Goal: Task Accomplishment & Management: Use online tool/utility

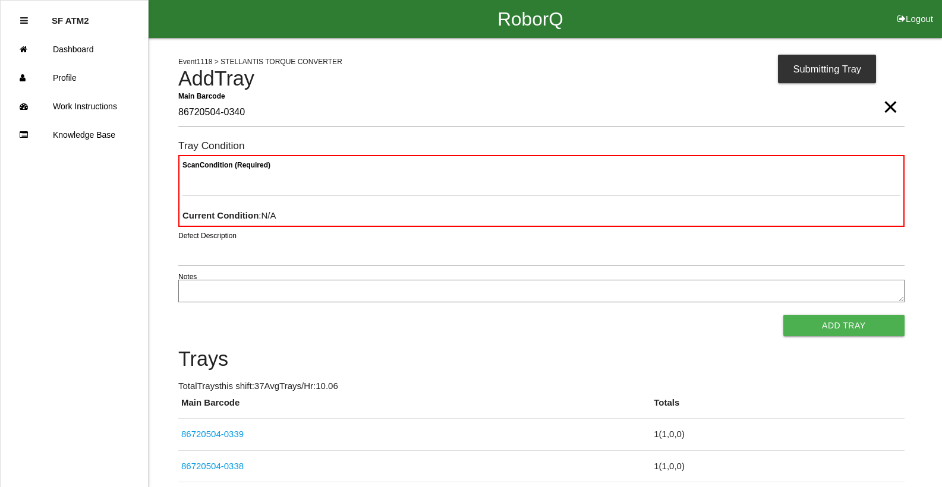
type Barcode "86720504-0340"
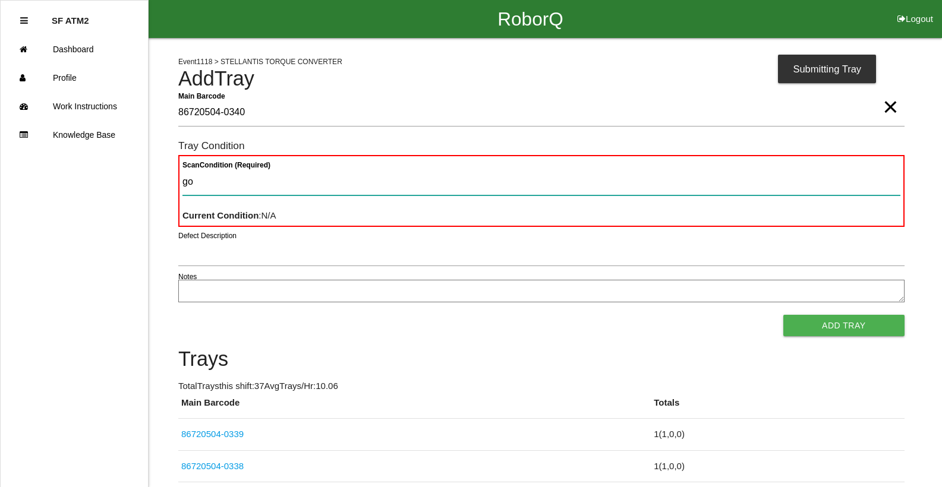
type Condition "goo"
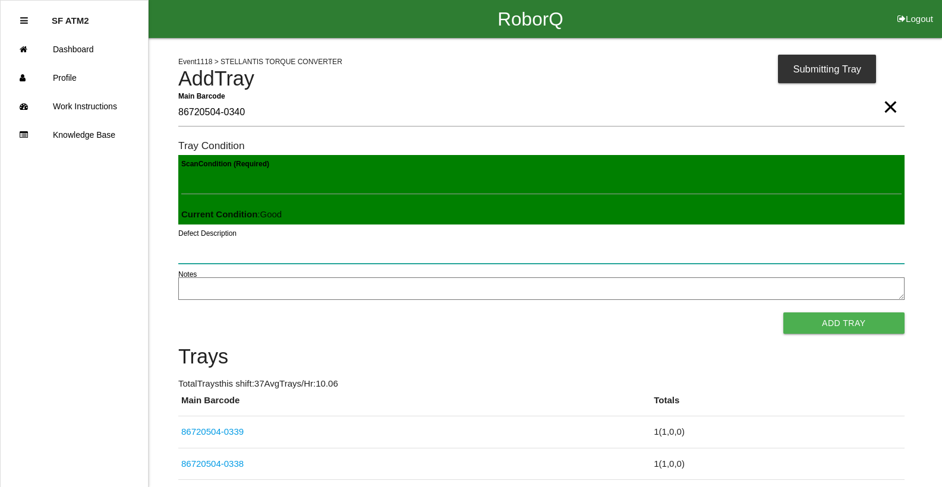
click at [783, 313] on button "Add Tray" at bounding box center [843, 323] width 121 height 21
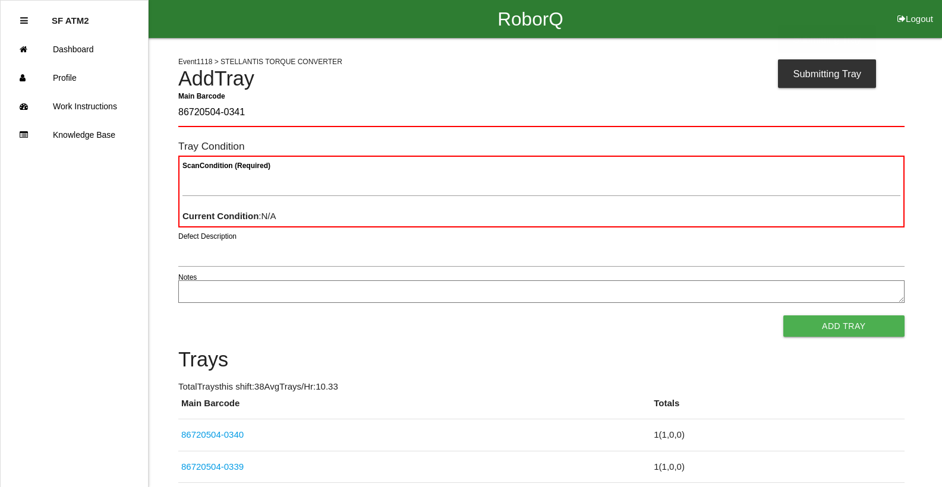
type Barcode "86720504-0341"
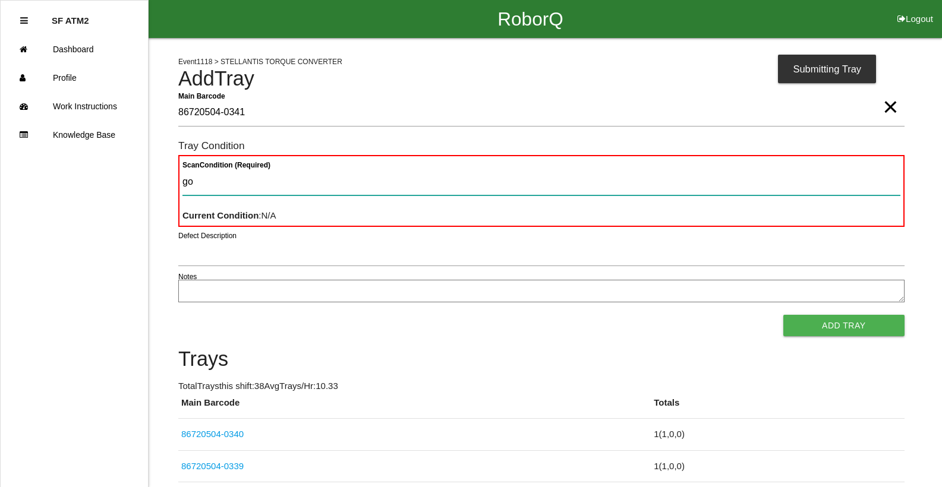
type Condition "goo"
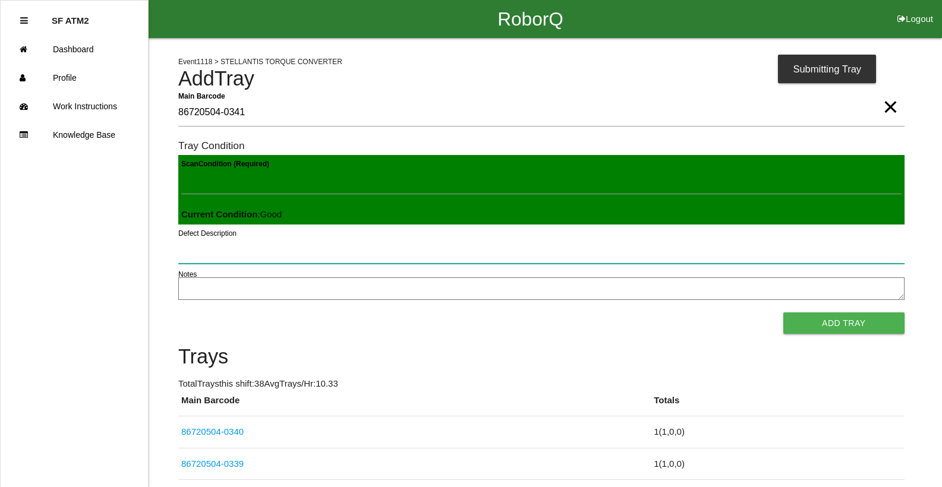
click at [783, 313] on button "Add Tray" at bounding box center [843, 323] width 121 height 21
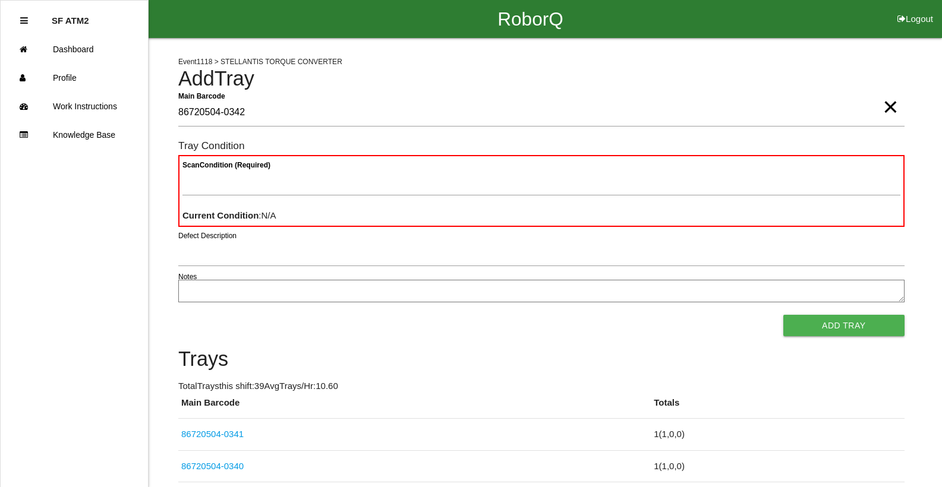
type Barcode "86720504-0342"
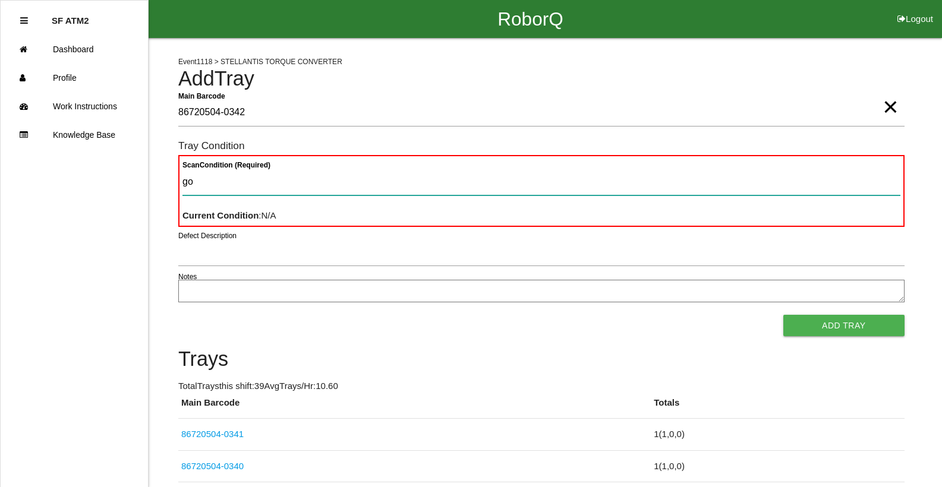
type Condition "goo"
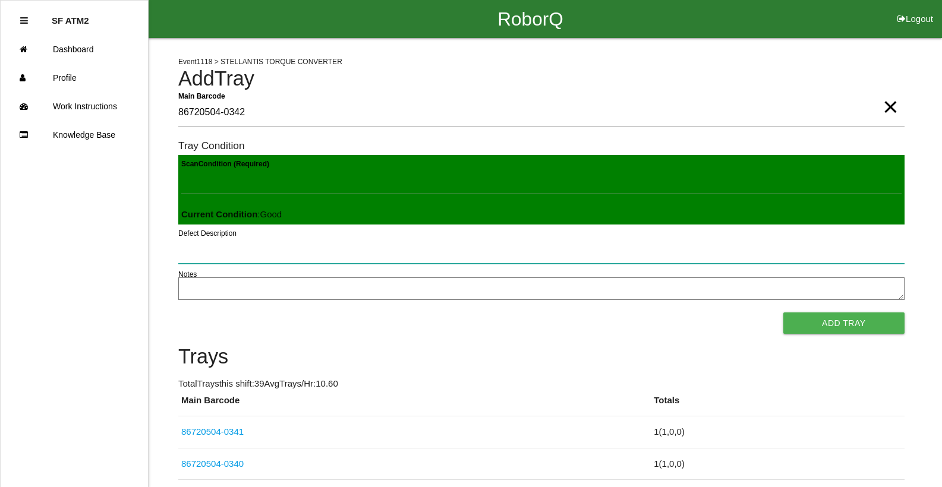
click at [783, 313] on button "Add Tray" at bounding box center [843, 323] width 121 height 21
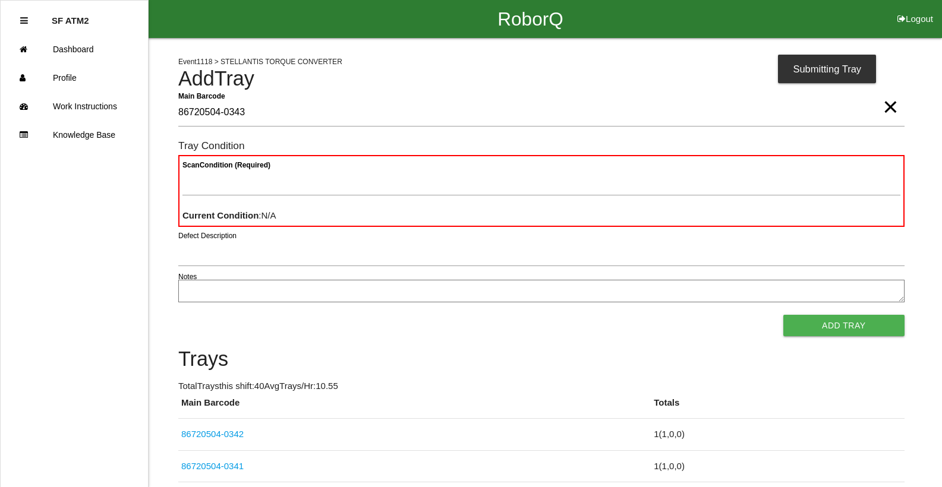
type Barcode "86720504-0343"
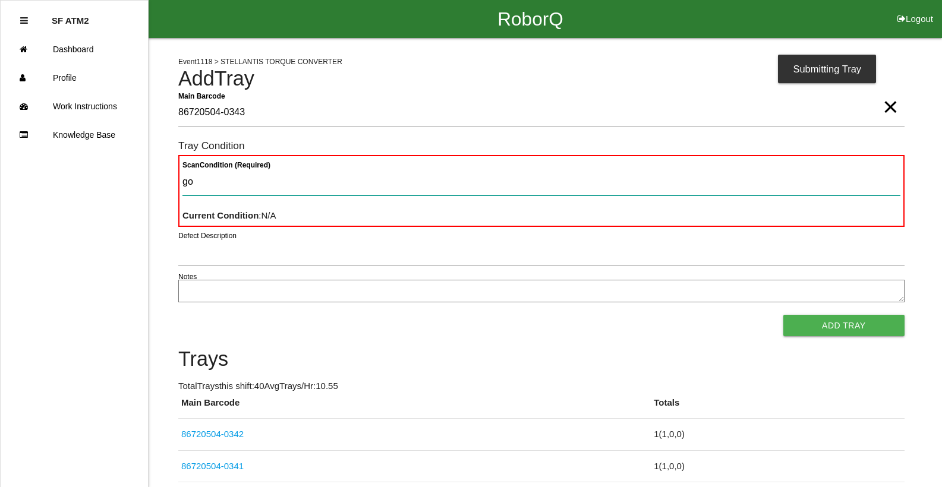
type Condition "goo"
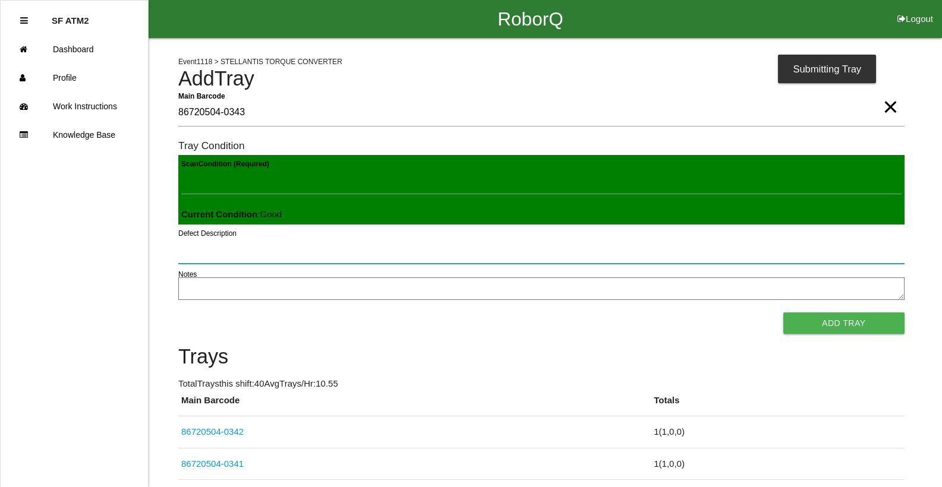
click at [783, 313] on button "Add Tray" at bounding box center [843, 323] width 121 height 21
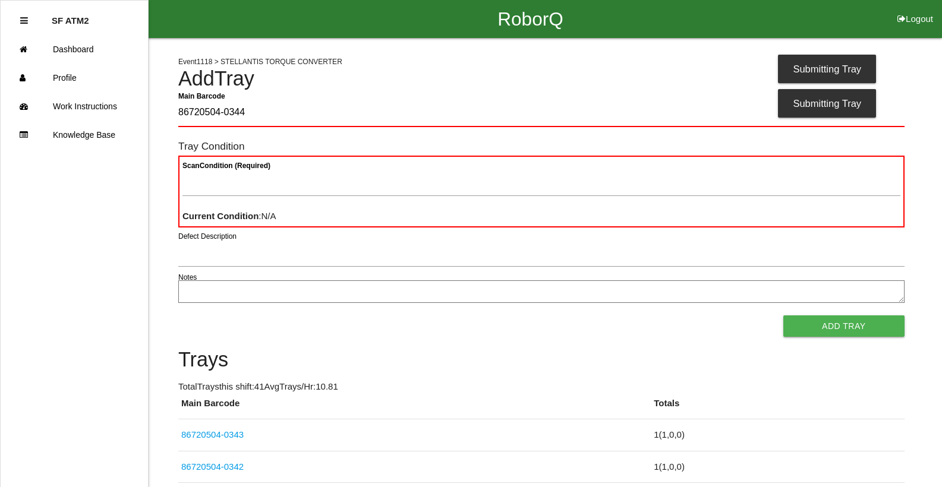
type Barcode "86720504-0344"
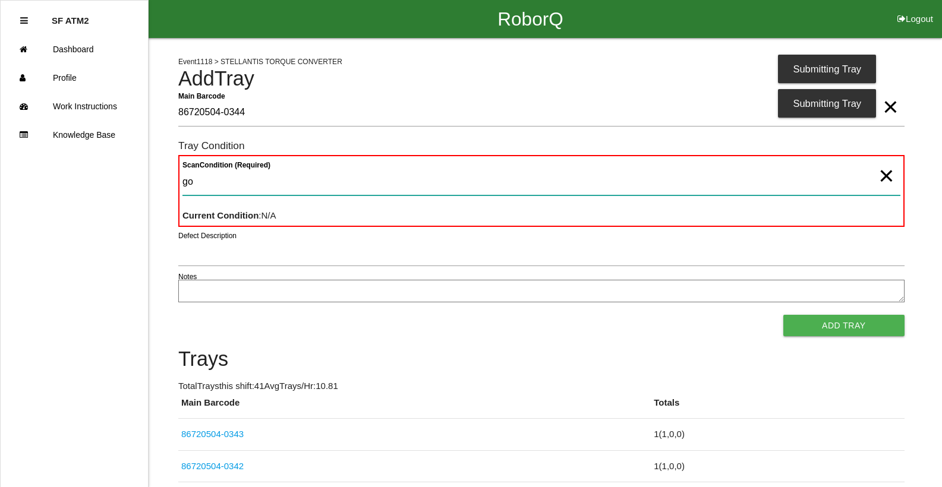
type Condition "goo"
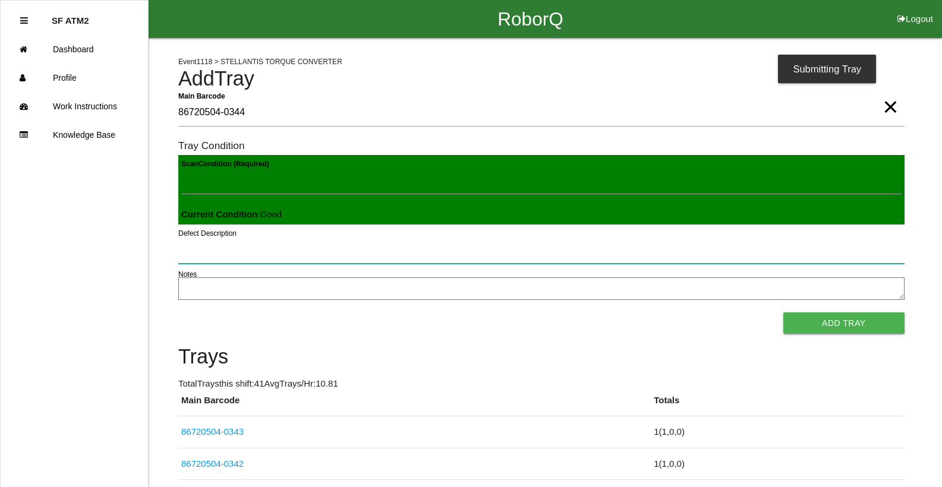
click at [783, 313] on button "Add Tray" at bounding box center [843, 323] width 121 height 21
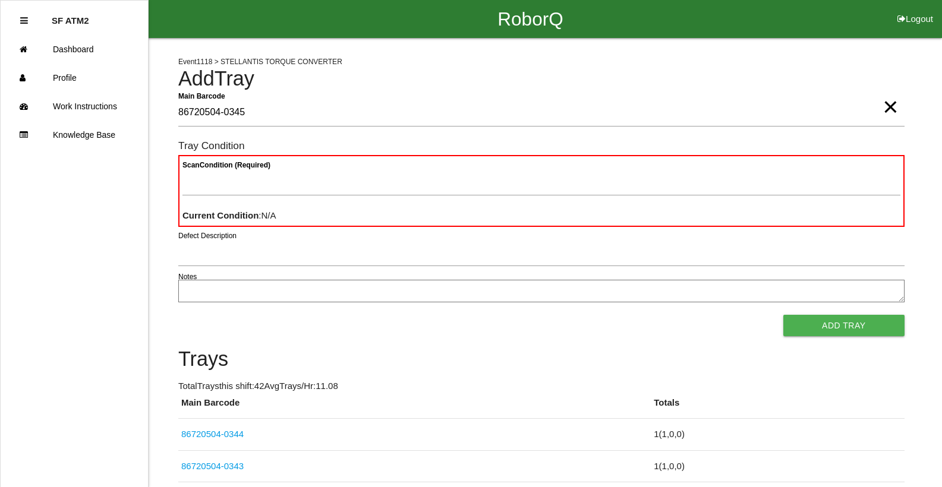
type Barcode "86720504-0345"
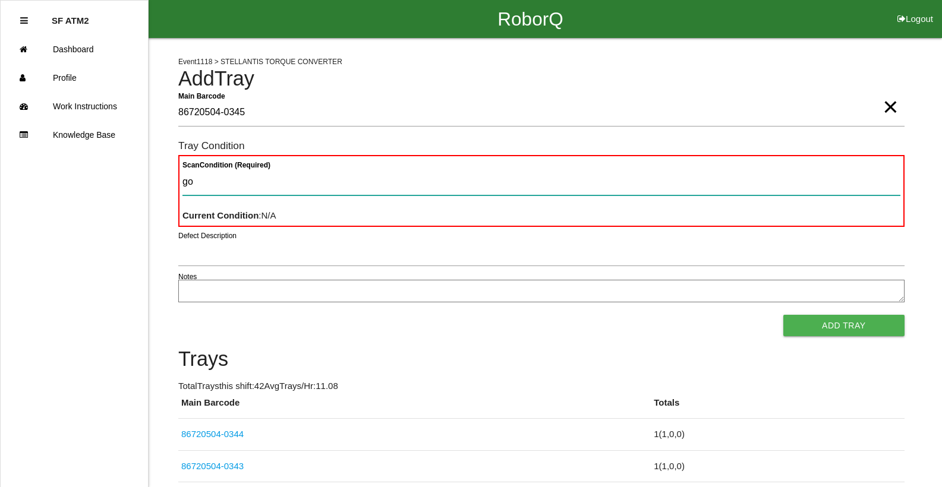
type Condition "goo"
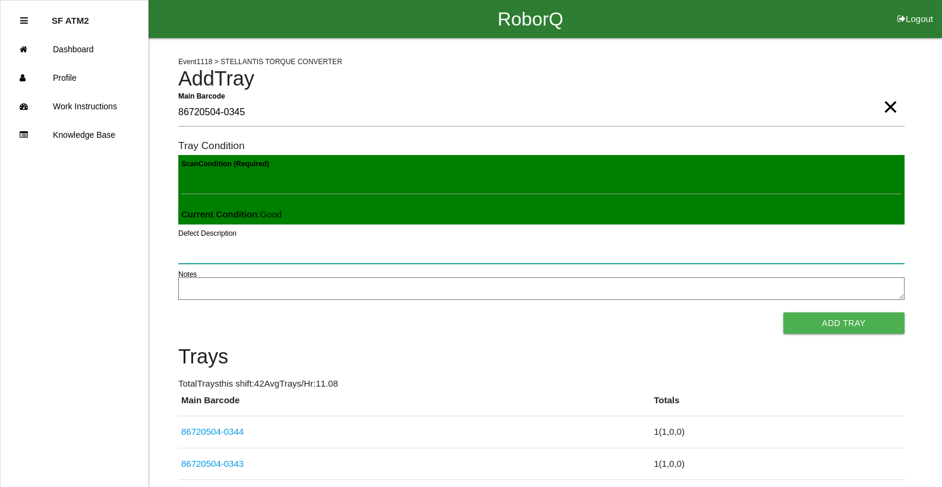
click at [783, 313] on button "Add Tray" at bounding box center [843, 323] width 121 height 21
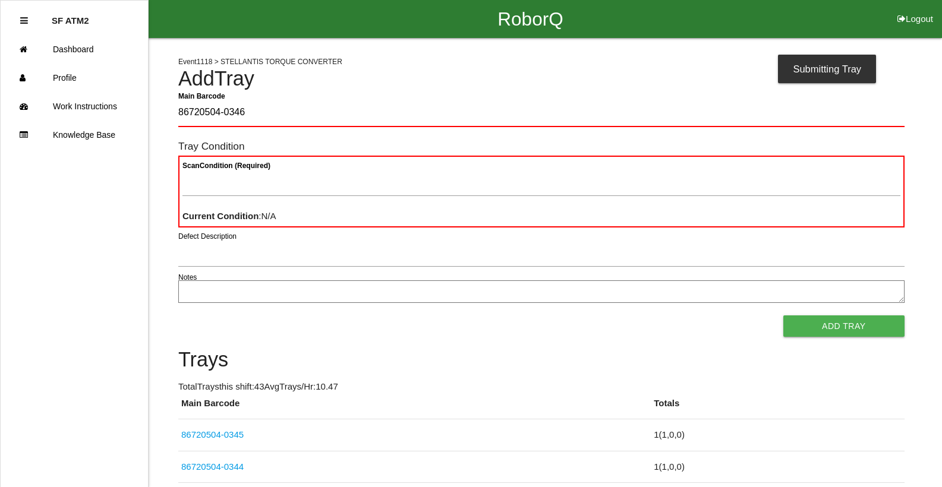
type Barcode "86720504-0346"
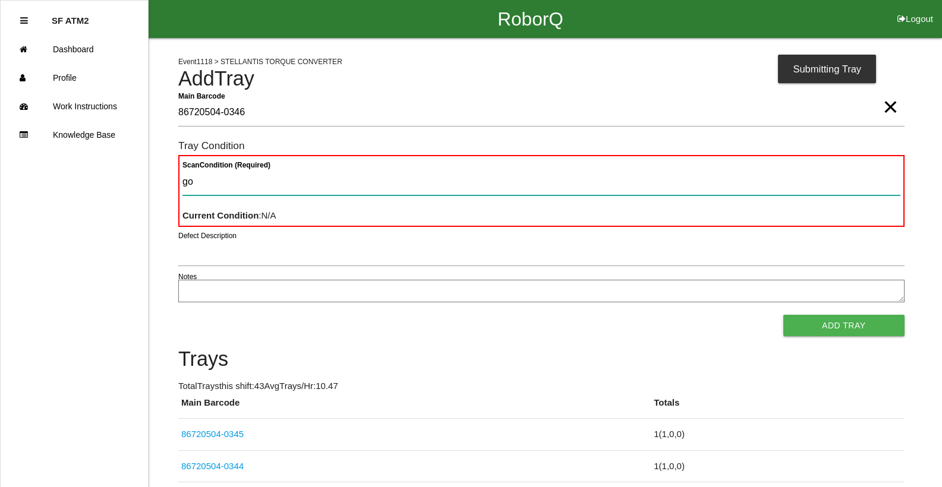
type Condition "goo"
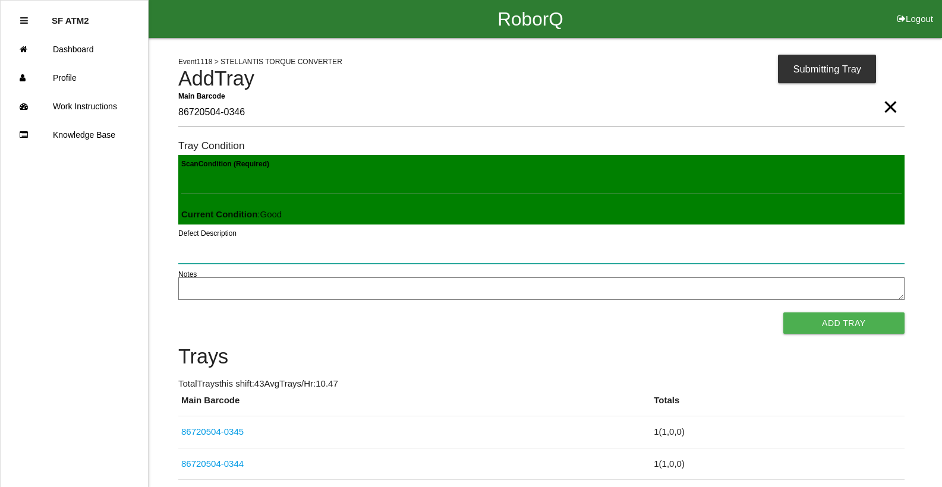
click at [783, 313] on button "Add Tray" at bounding box center [843, 323] width 121 height 21
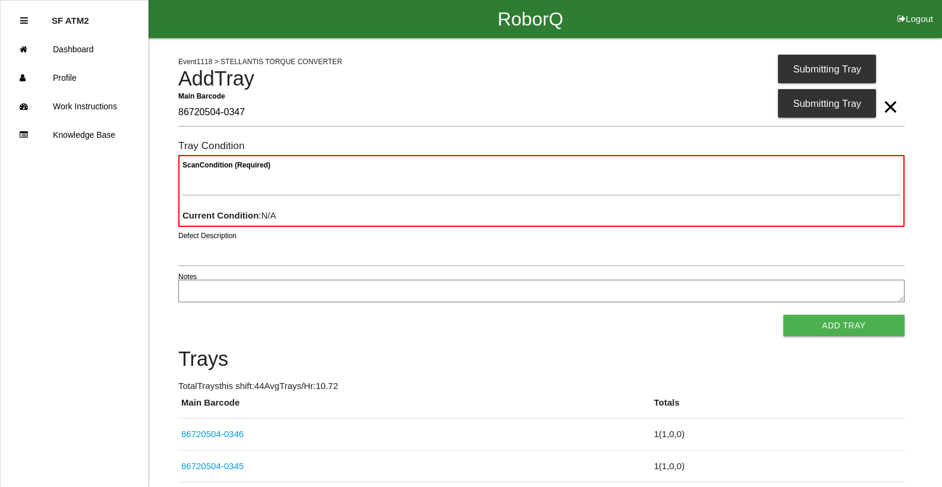
type Barcode "86720504-0347"
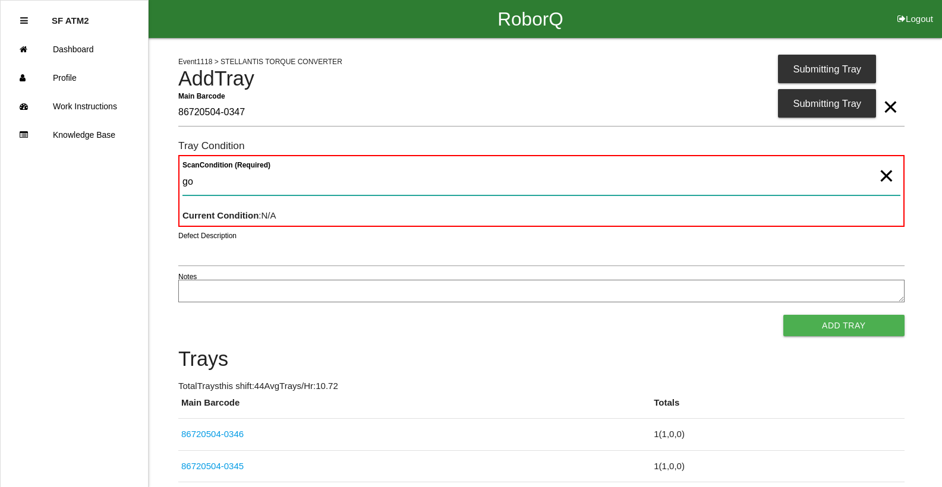
type Condition "goo"
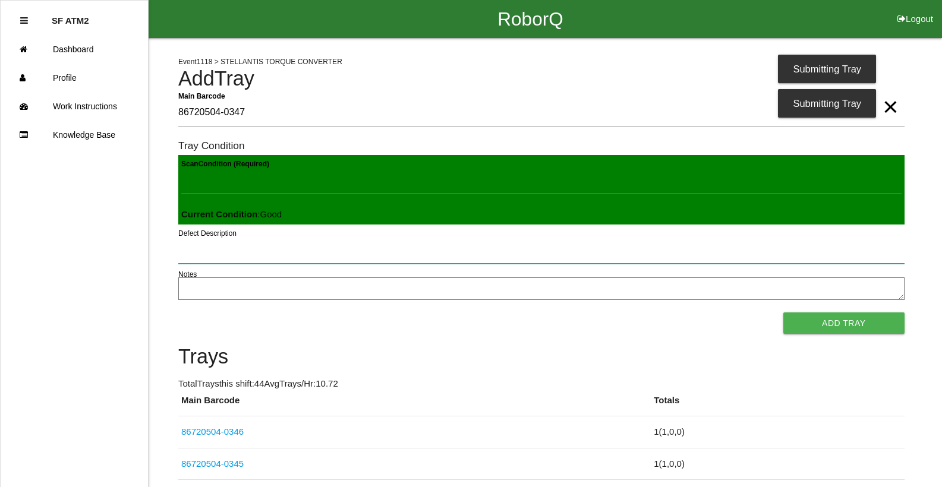
click at [783, 313] on button "Add Tray" at bounding box center [843, 323] width 121 height 21
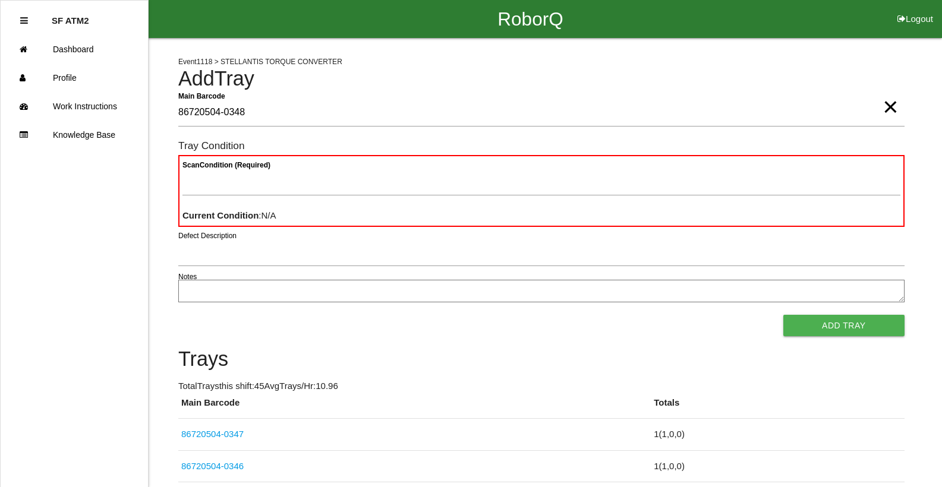
type Barcode "86720504-0348"
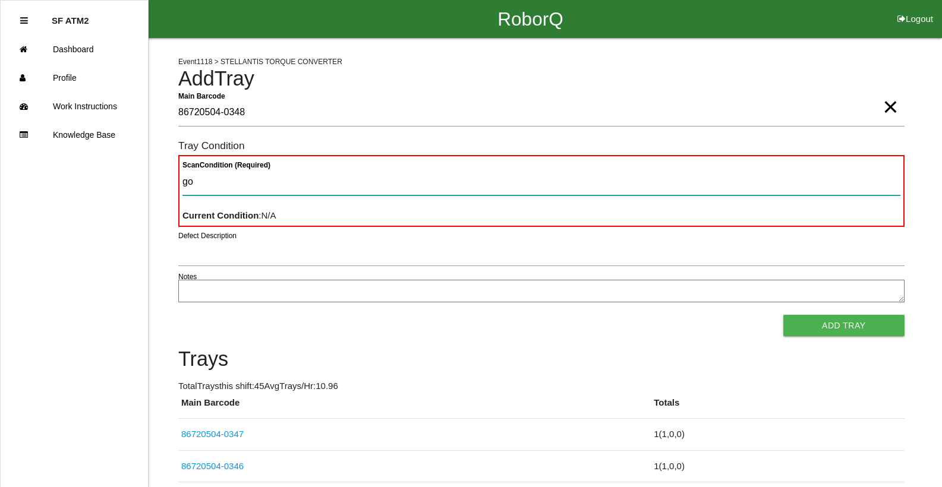
type Condition "goo"
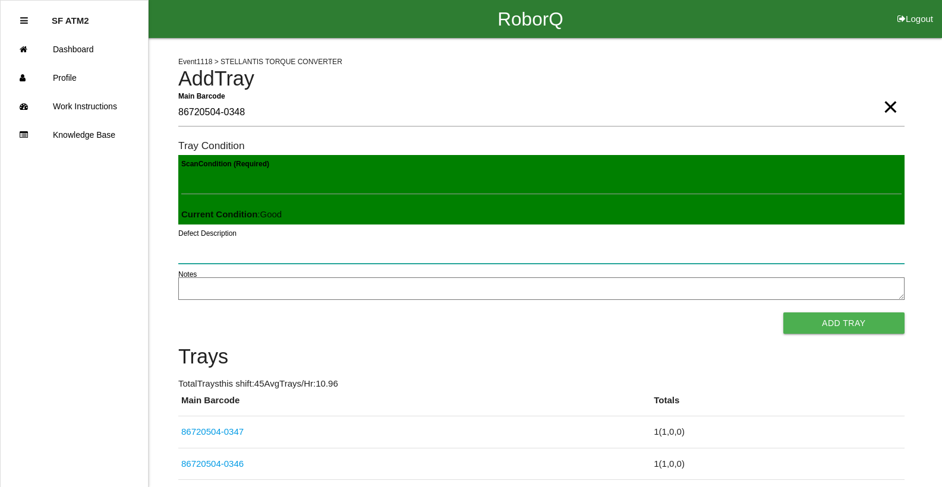
click at [783, 313] on button "Add Tray" at bounding box center [843, 323] width 121 height 21
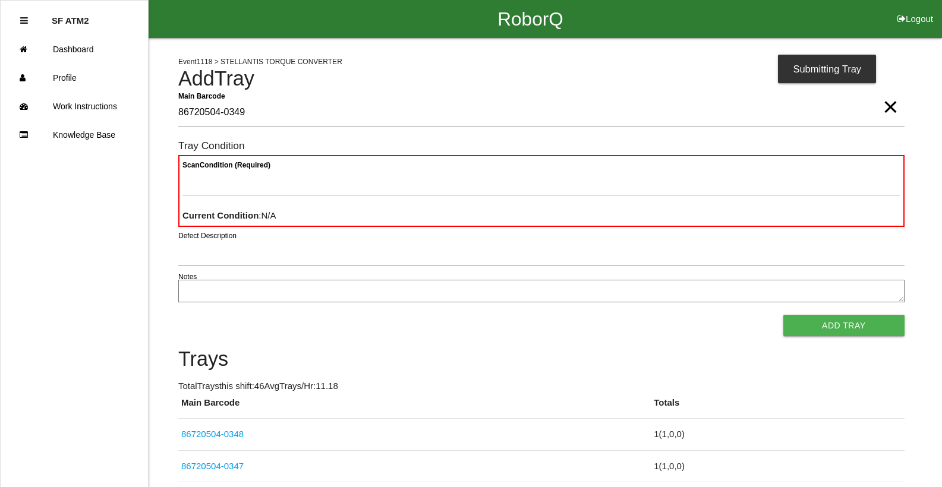
type Barcode "86720504-0349"
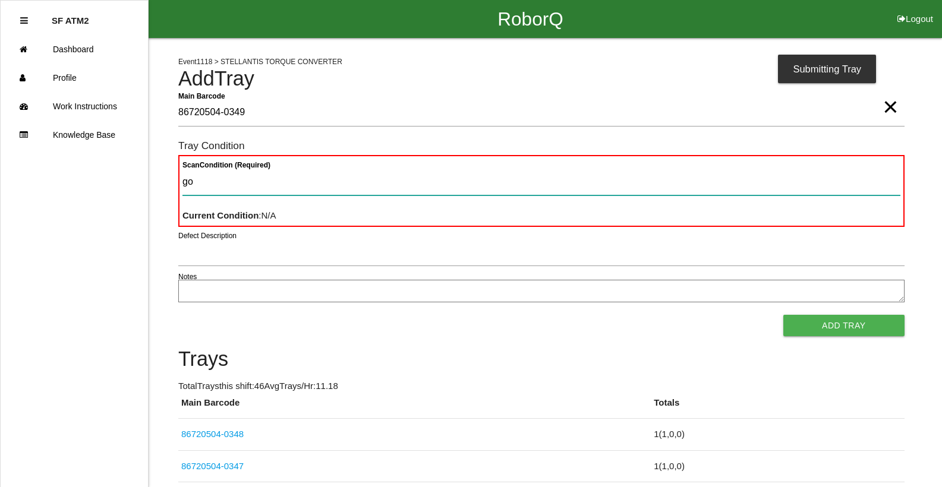
type Condition "goo"
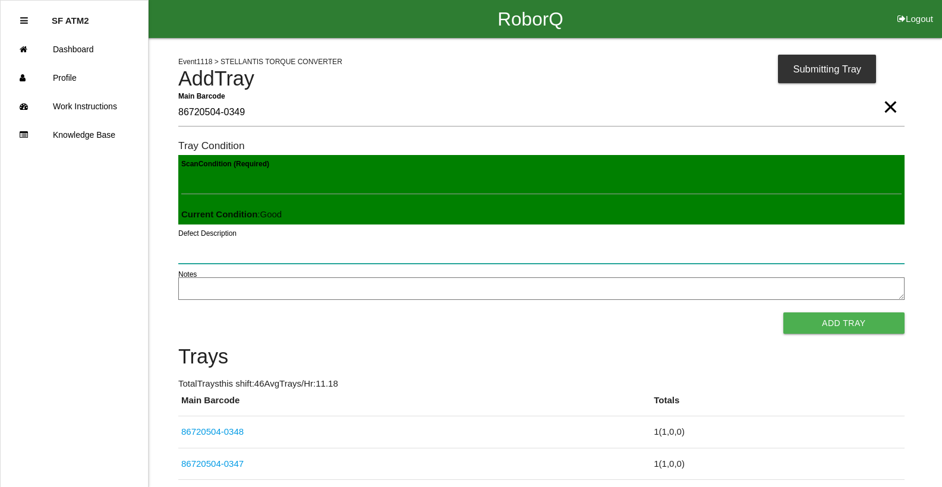
click at [783, 313] on button "Add Tray" at bounding box center [843, 323] width 121 height 21
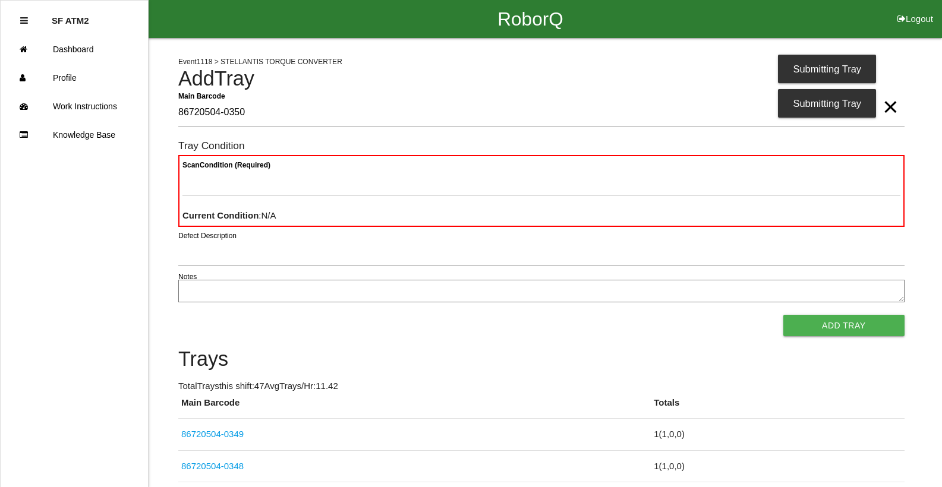
type Barcode "86720504-0350"
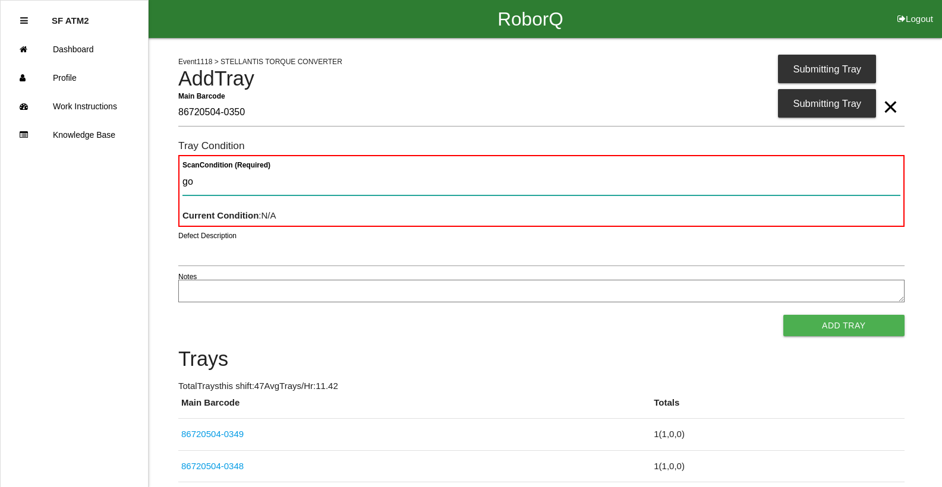
type Condition "goo"
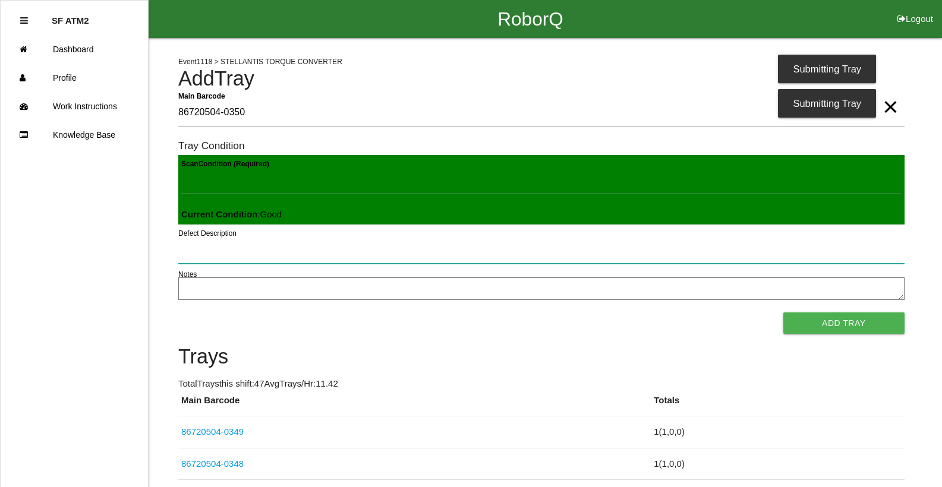
click at [783, 313] on button "Add Tray" at bounding box center [843, 323] width 121 height 21
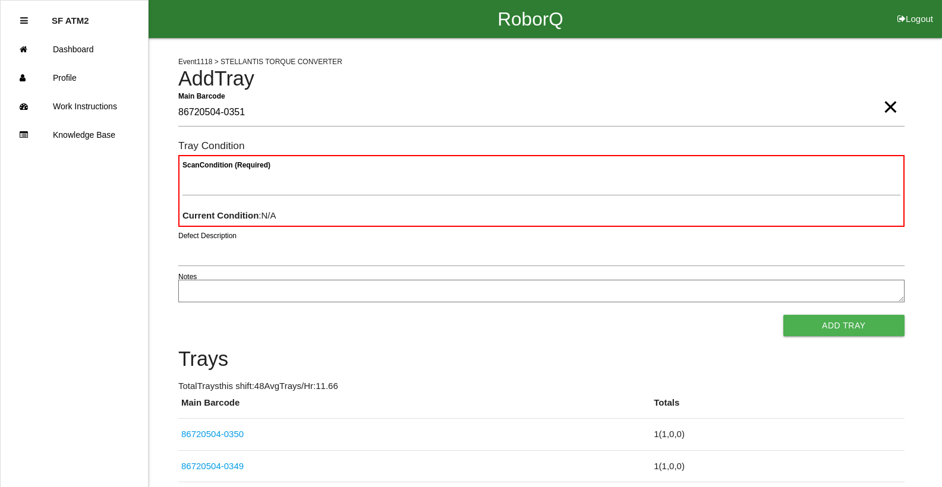
type Barcode "86720504-0351"
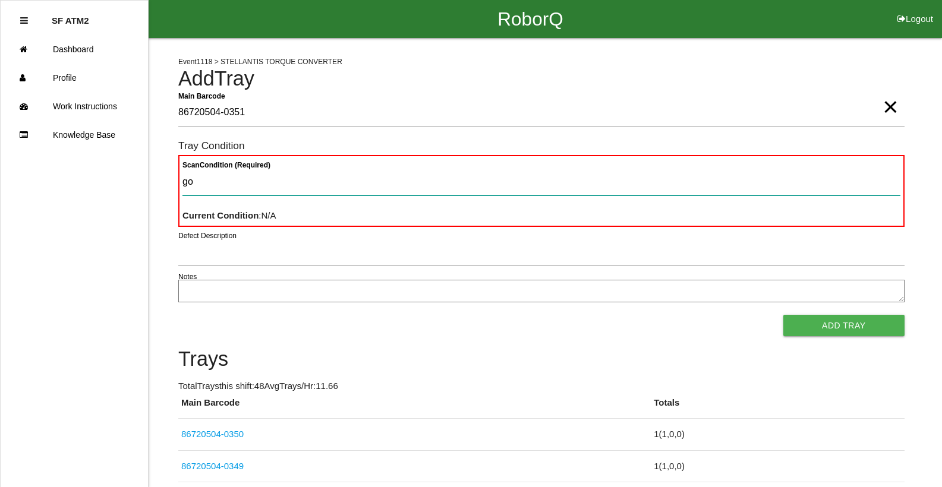
type Condition "goo"
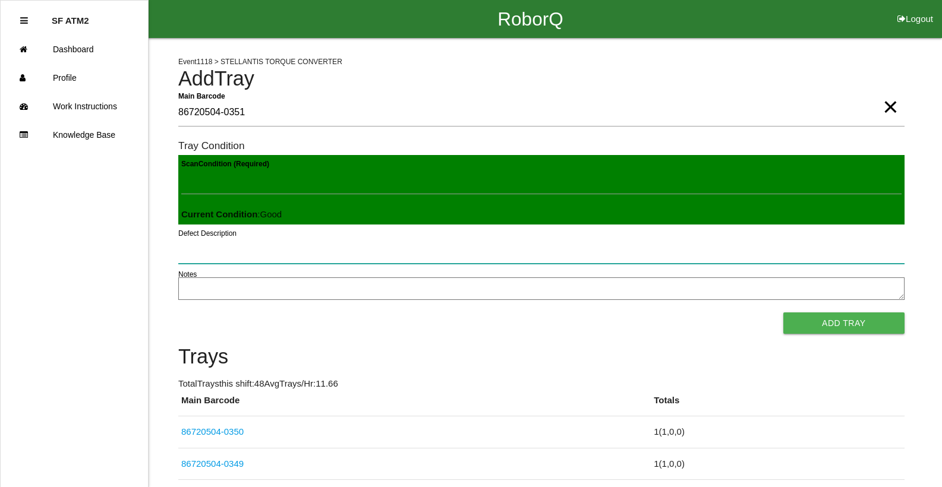
click at [783, 313] on button "Add Tray" at bounding box center [843, 323] width 121 height 21
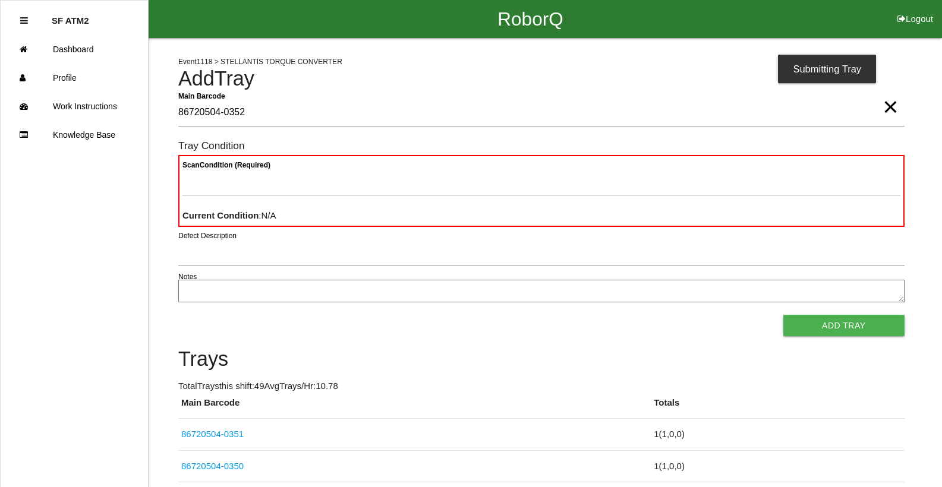
type Barcode "86720504-0352"
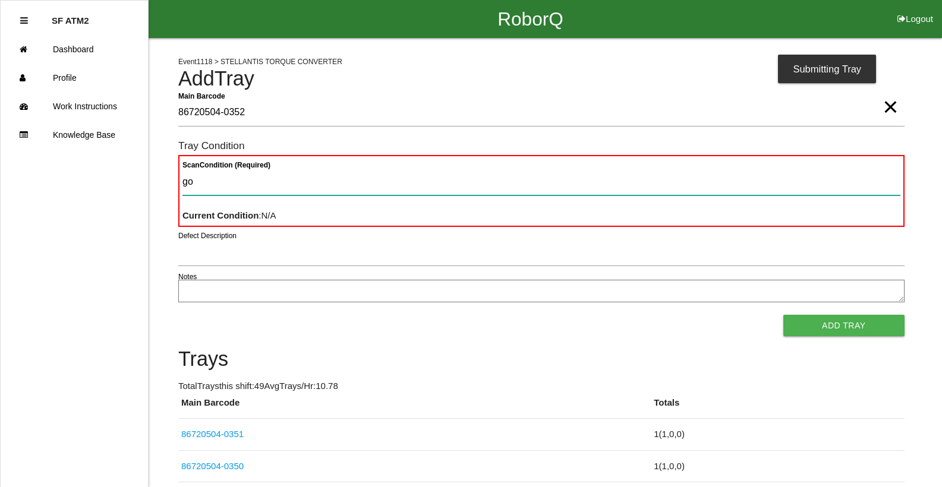
type Condition "goo"
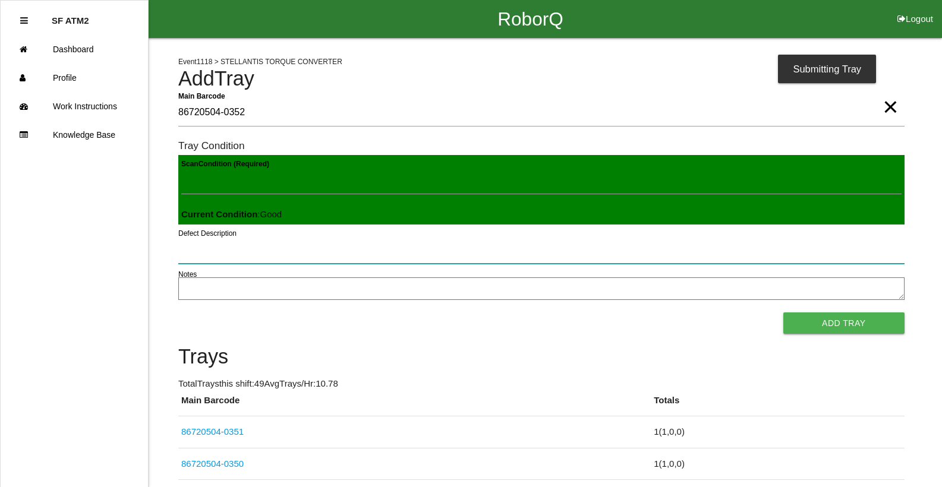
click at [783, 313] on button "Add Tray" at bounding box center [843, 323] width 121 height 21
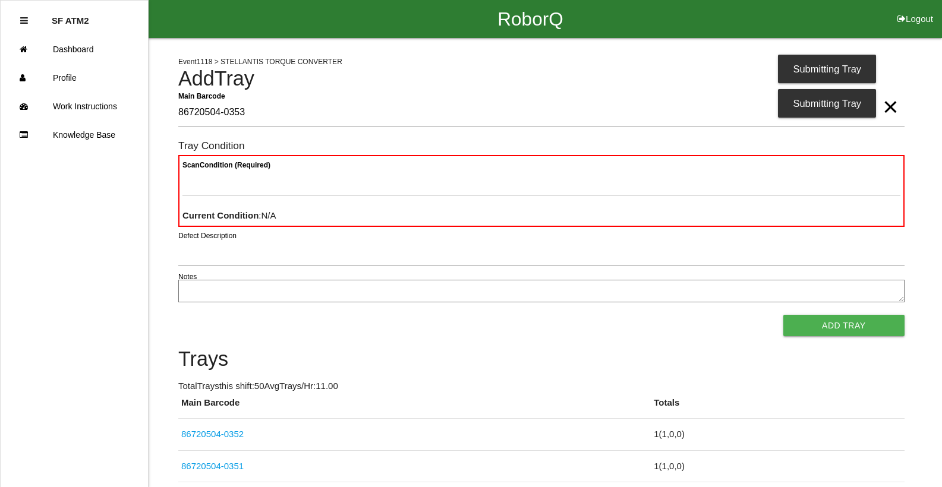
type Barcode "86720504-0353"
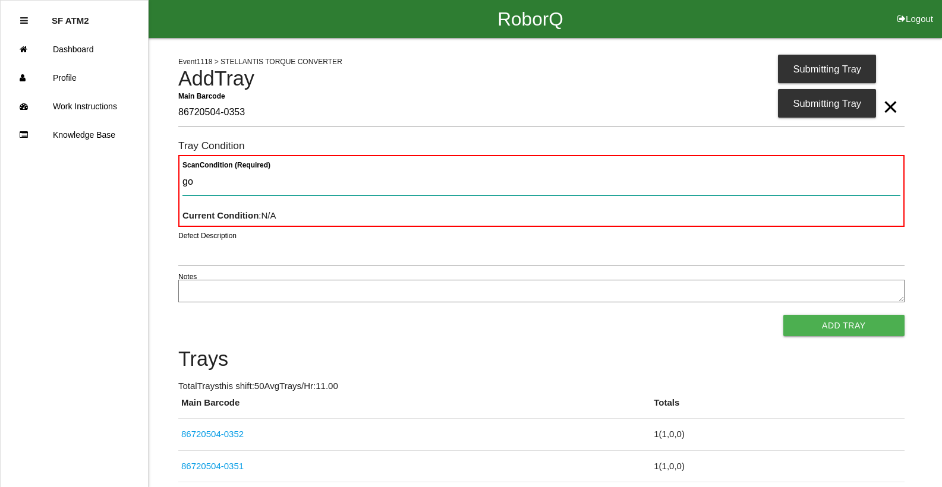
type Condition "goo"
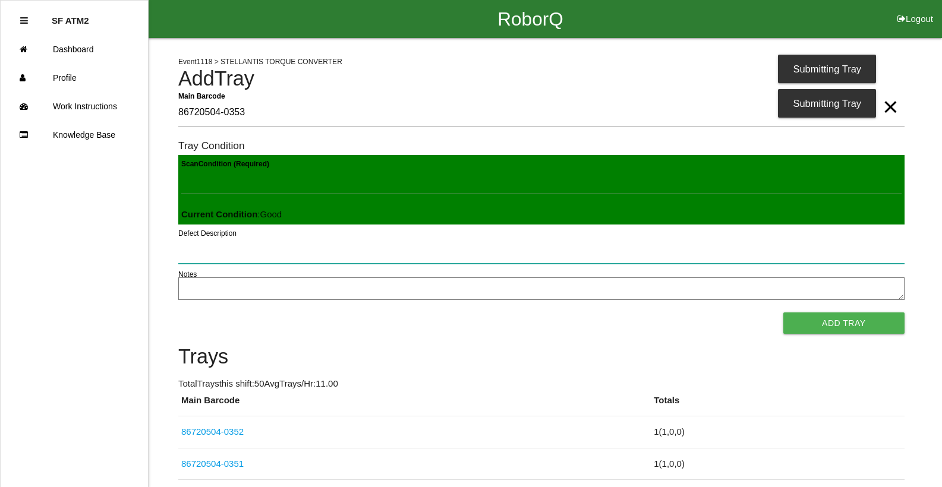
click button "Add Tray" at bounding box center [843, 323] width 121 height 21
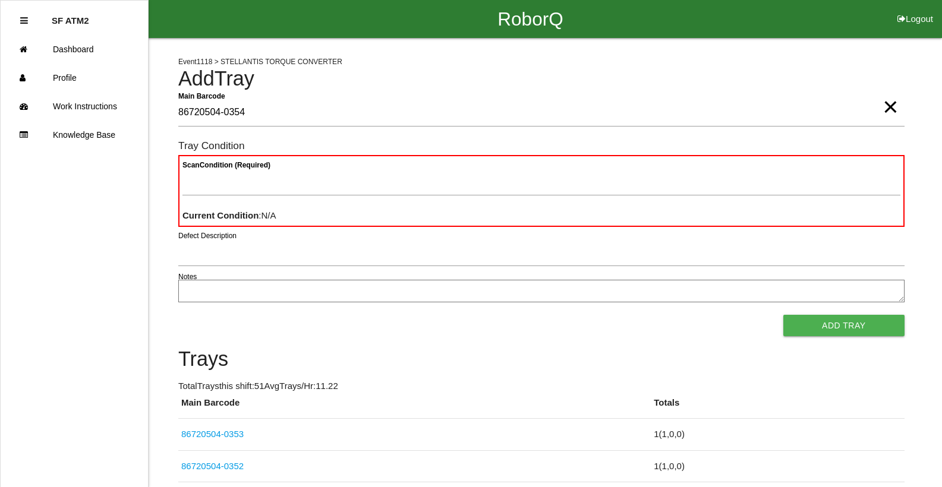
type Barcode "86720504-0354"
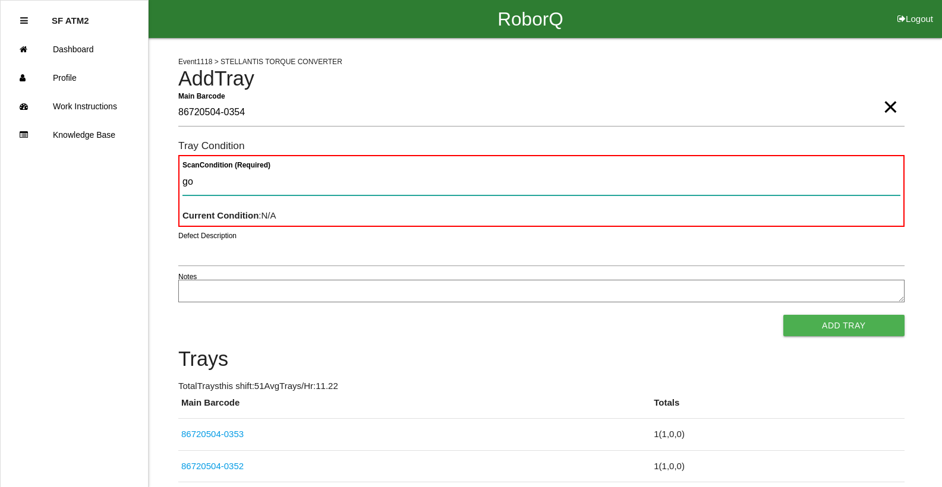
type Condition "goo"
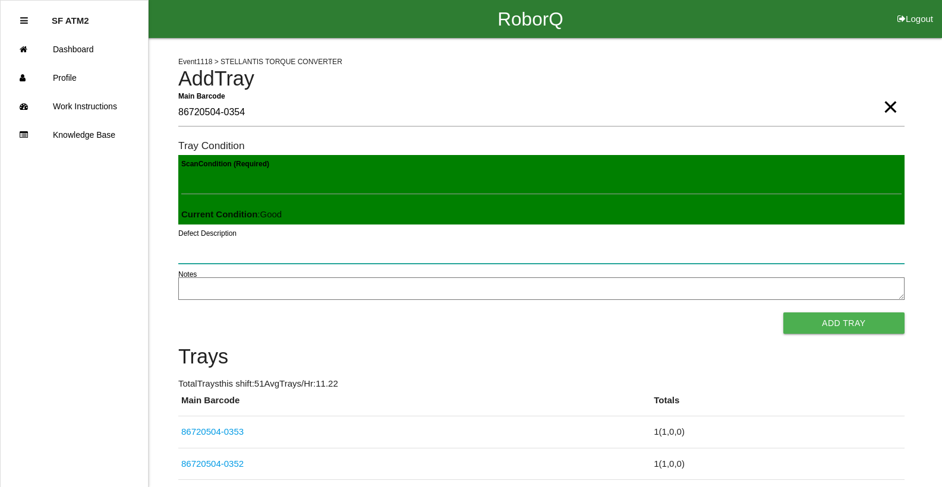
click at [783, 313] on button "Add Tray" at bounding box center [843, 323] width 121 height 21
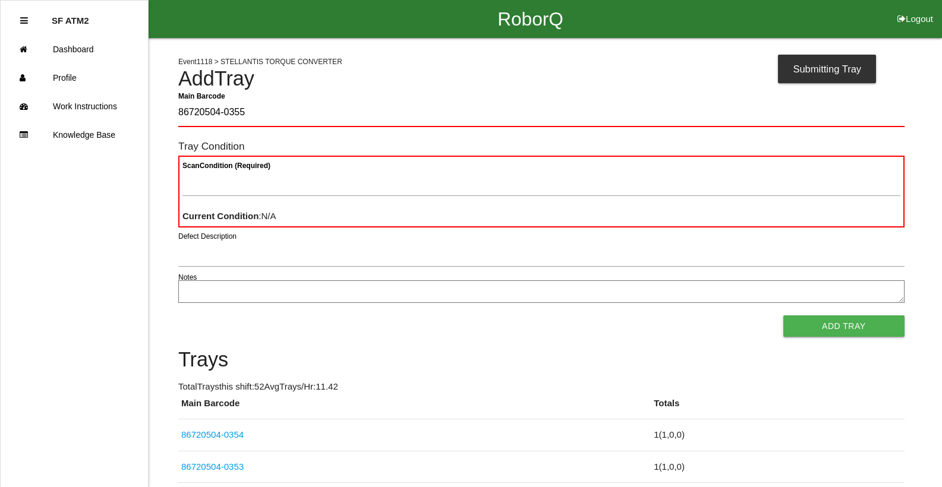
type Barcode "86720504-0355"
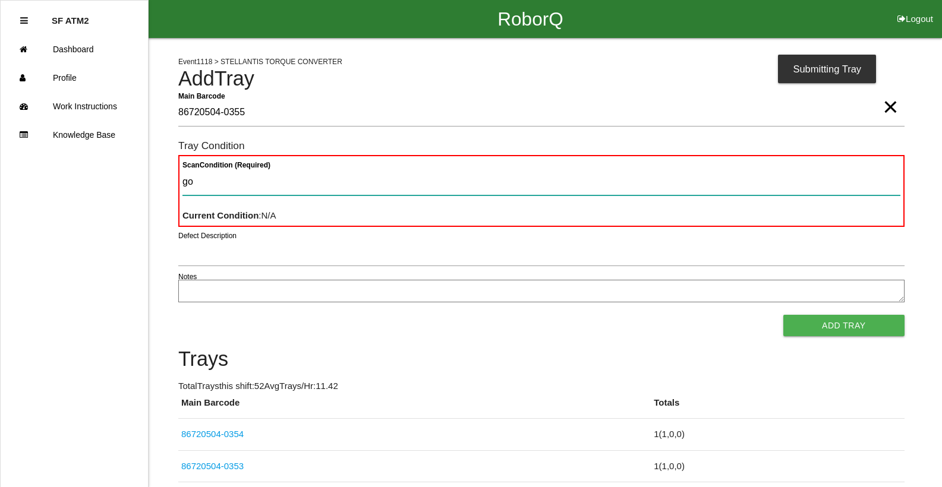
type Condition "goo"
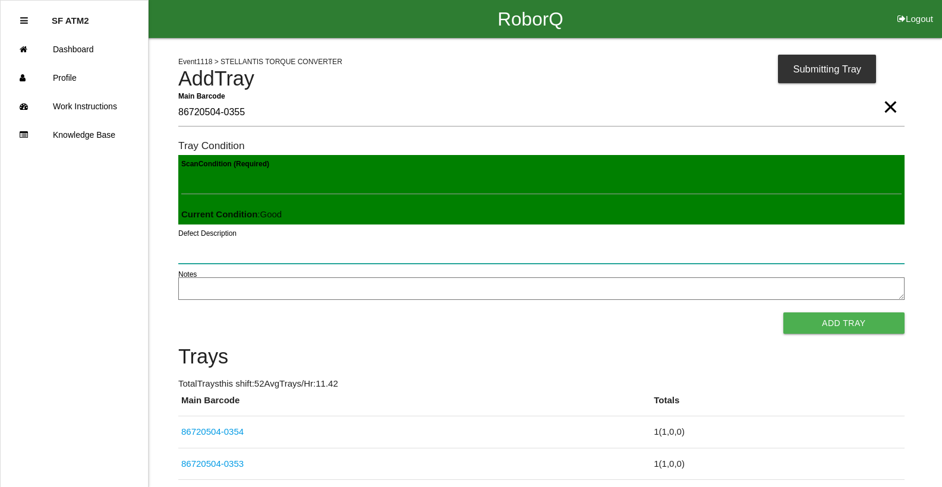
click at [783, 313] on button "Add Tray" at bounding box center [843, 323] width 121 height 21
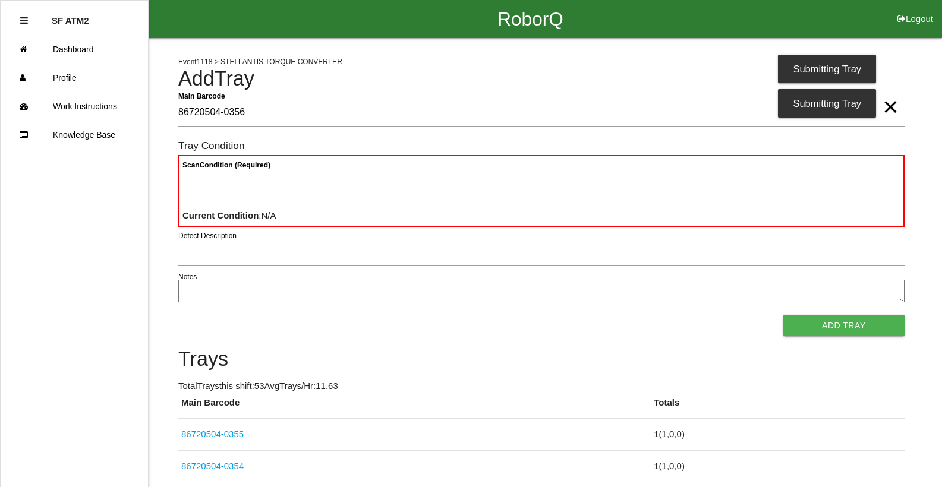
type Barcode "86720504-0356"
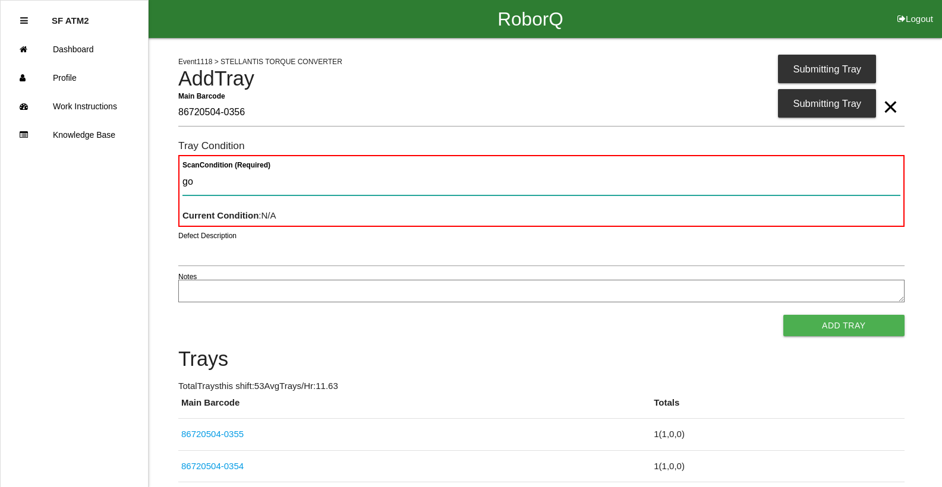
type Condition "goo"
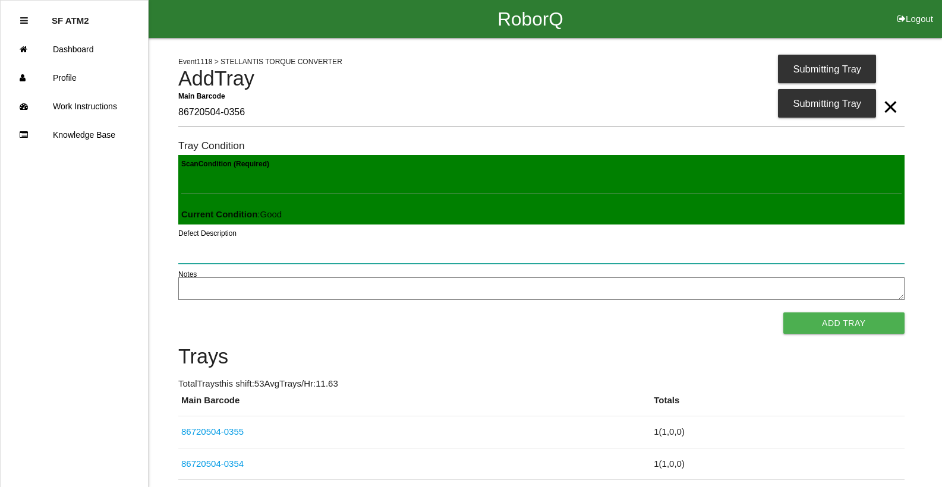
click at [783, 313] on button "Add Tray" at bounding box center [843, 323] width 121 height 21
